Goal: Task Accomplishment & Management: Manage account settings

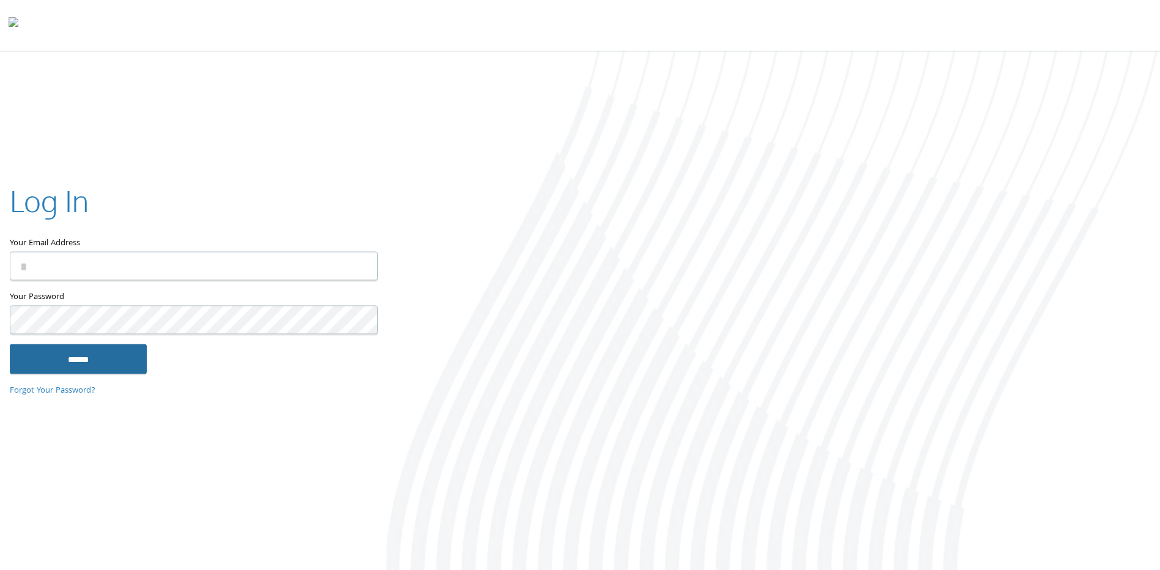
type input "**********"
click at [62, 346] on input "******" at bounding box center [78, 358] width 137 height 29
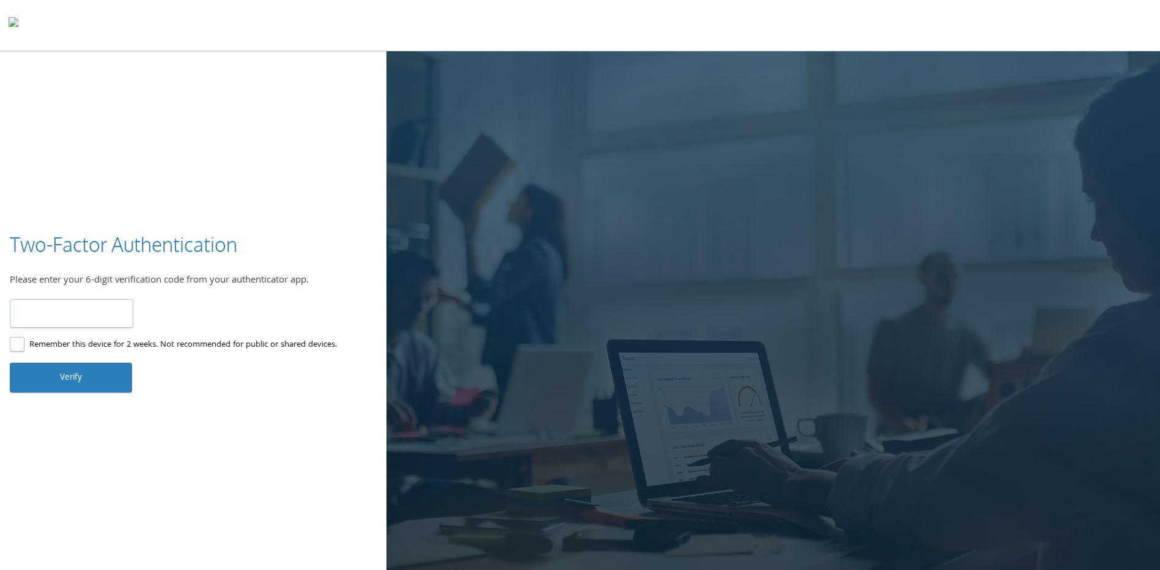
click at [71, 316] on input "number" at bounding box center [72, 313] width 124 height 29
type input "******"
